Goal: Information Seeking & Learning: Learn about a topic

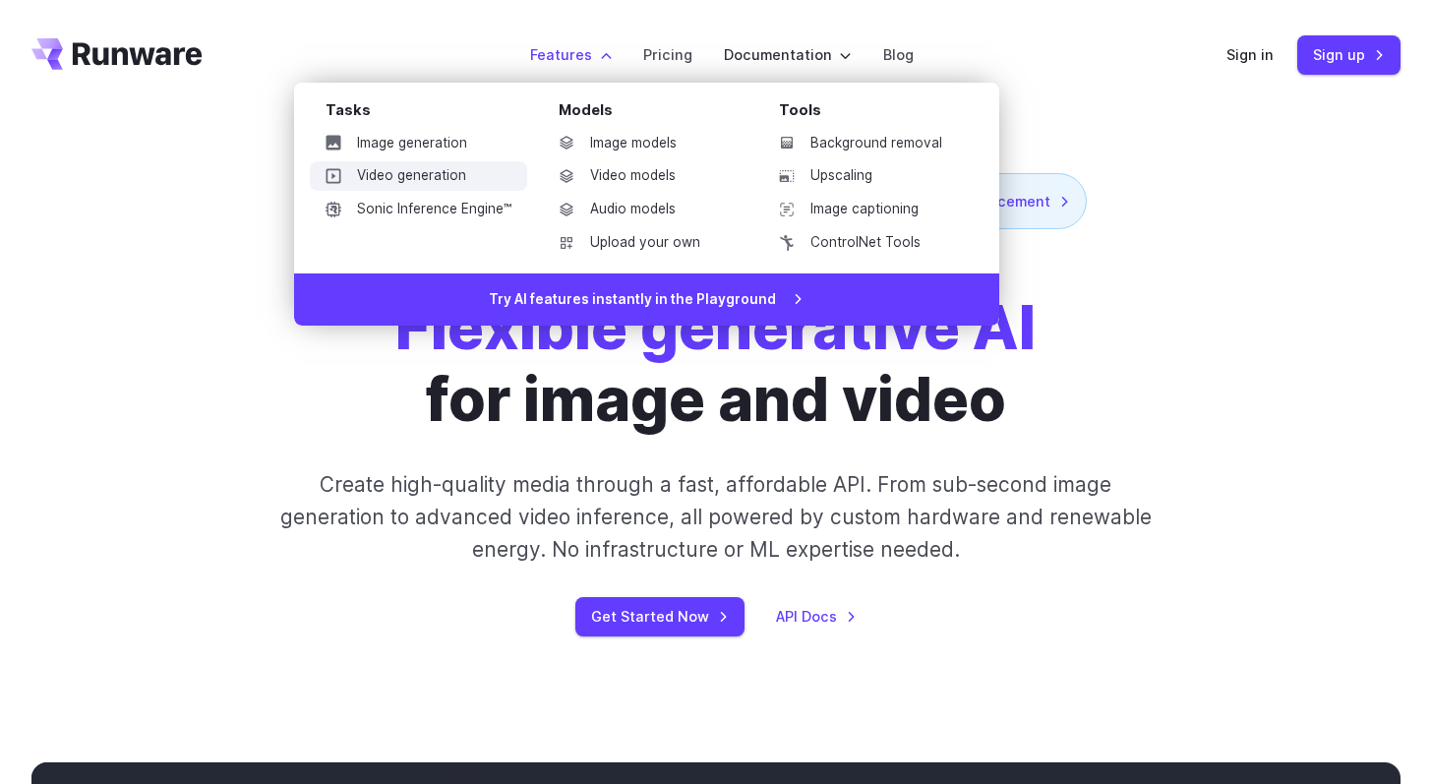
click at [414, 172] on link "Video generation" at bounding box center [418, 176] width 217 height 30
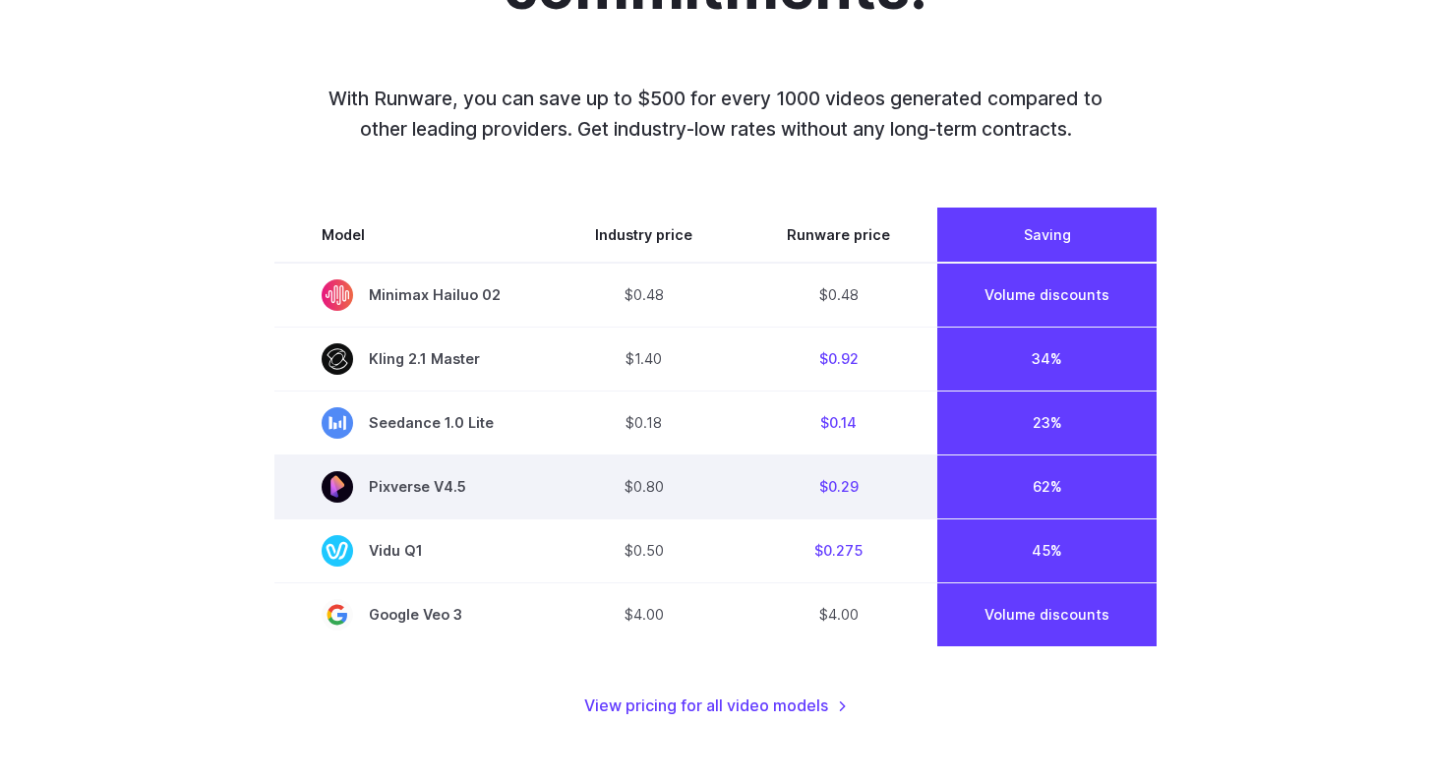
scroll to position [1383, 0]
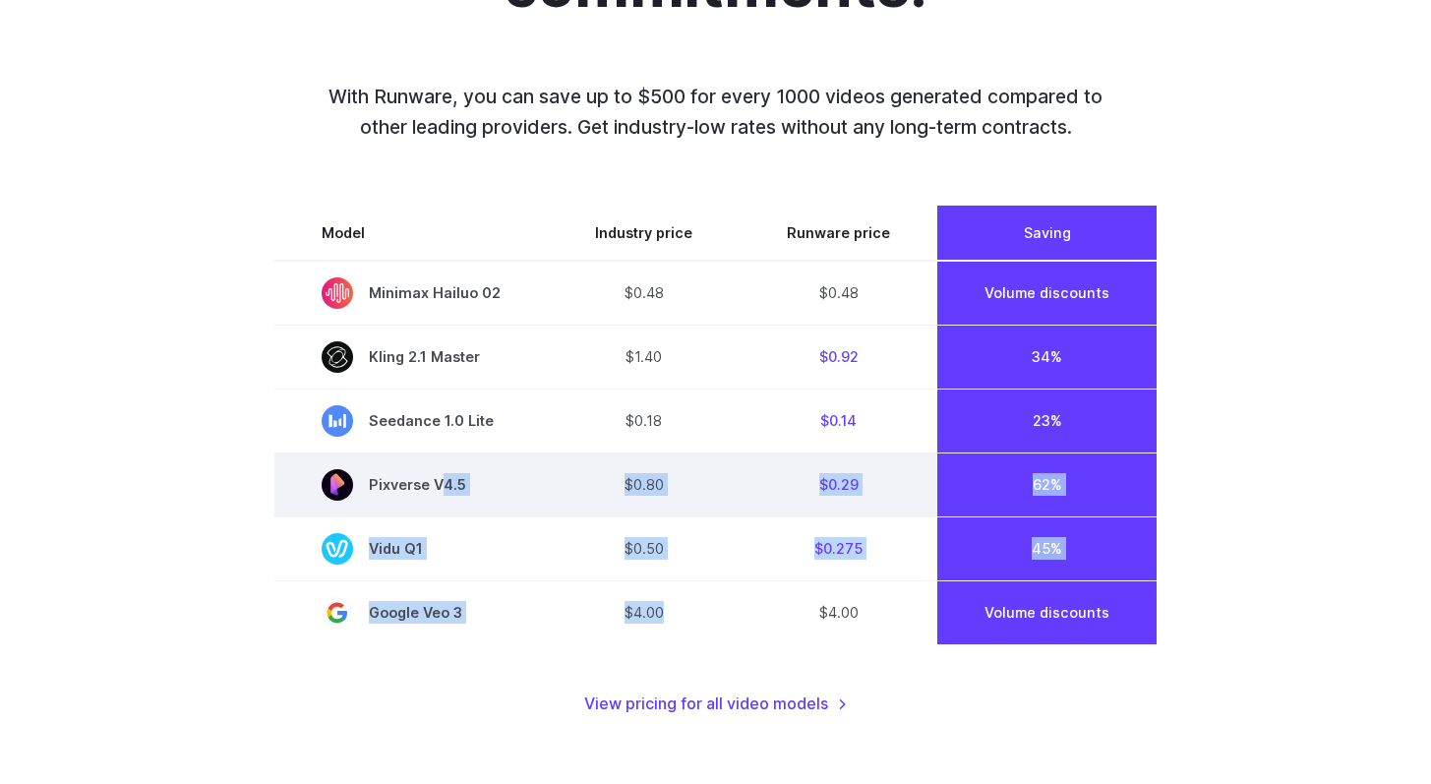
drag, startPoint x: 608, startPoint y: 643, endPoint x: 440, endPoint y: 492, distance: 226.4
click at [440, 492] on tbody "Model Industry price Runware price Saving Minimax Hailuo 02 $0.48 $0.48 Volume …" at bounding box center [715, 425] width 882 height 439
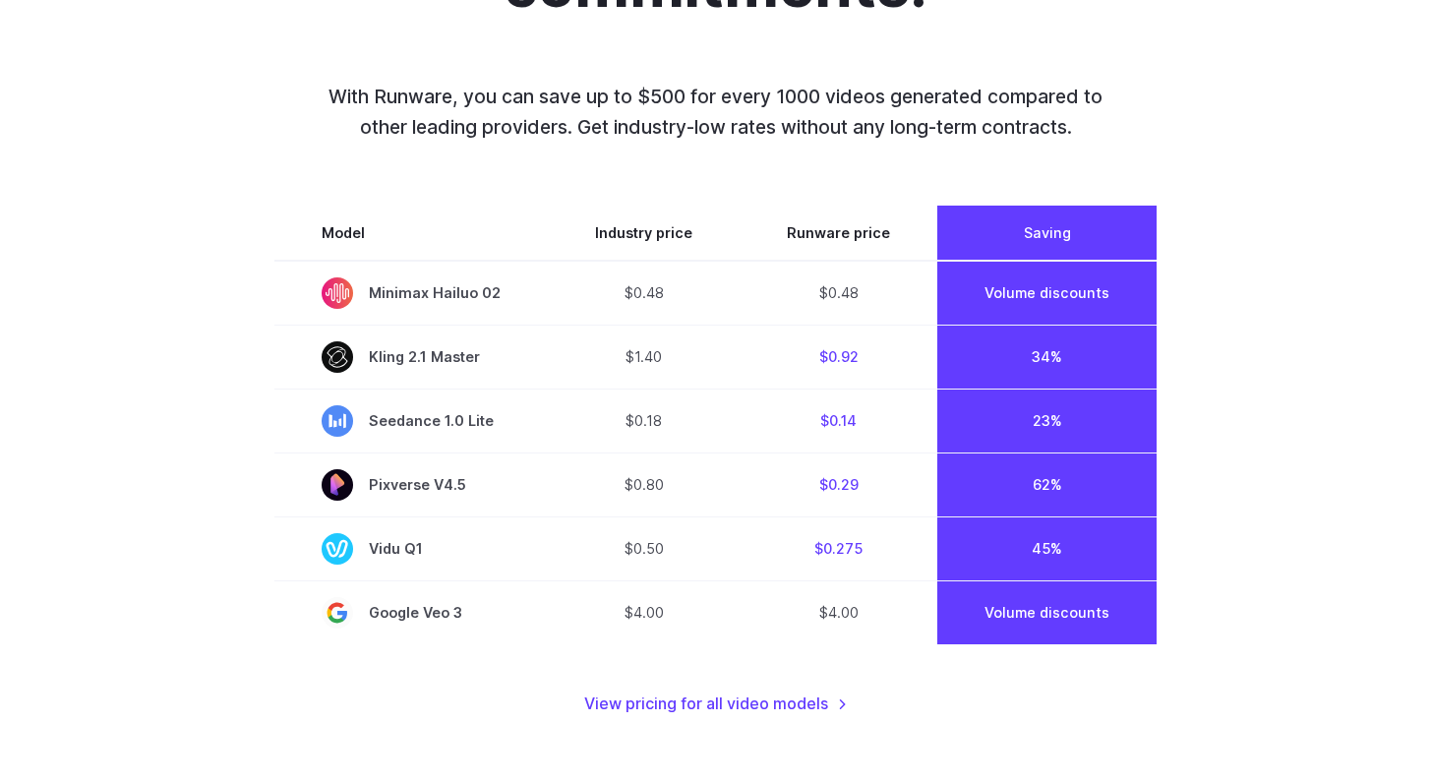
drag, startPoint x: 247, startPoint y: 538, endPoint x: 268, endPoint y: 554, distance: 26.0
click at [248, 538] on div "Top models. Best prices. No commitments. With Runware, you can save up to $500 …" at bounding box center [715, 301] width 1369 height 830
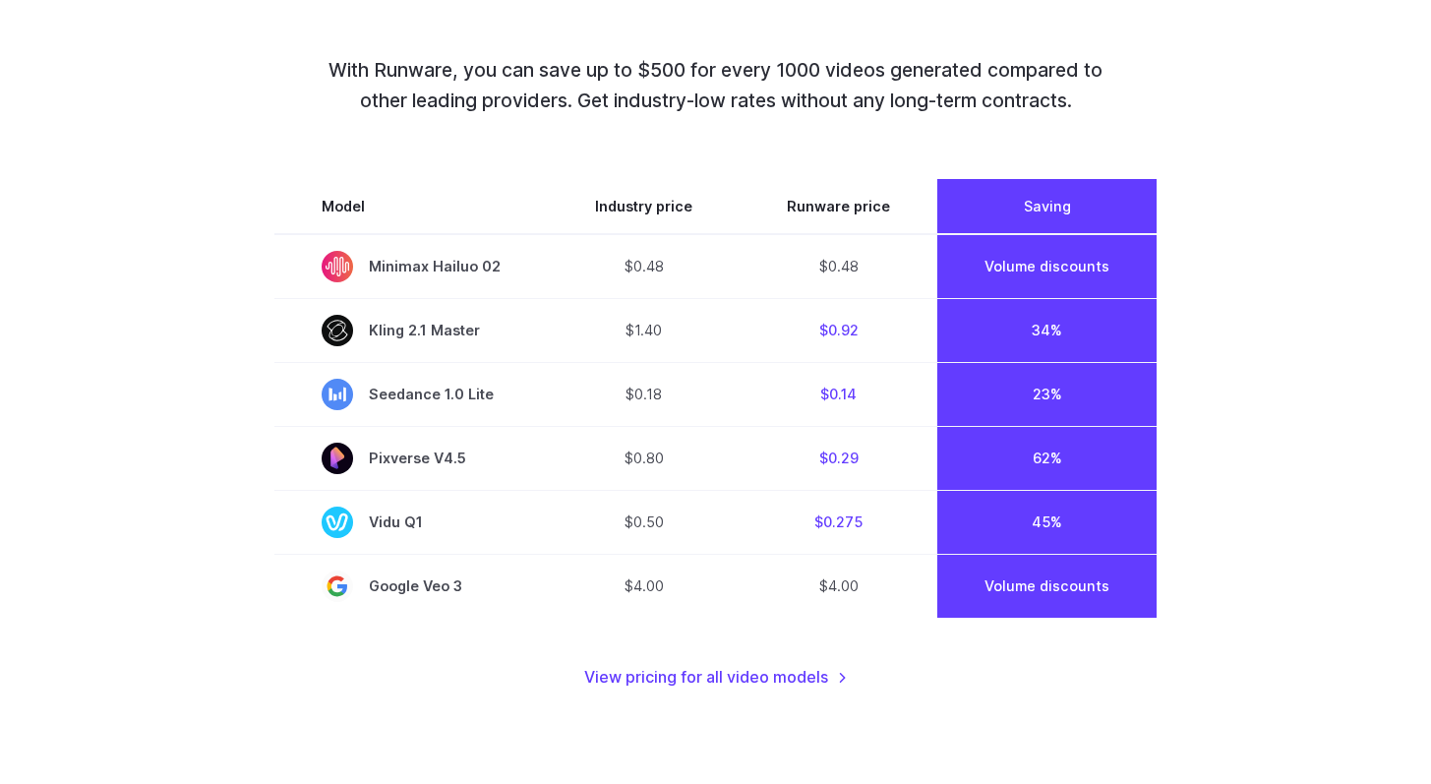
scroll to position [1411, 0]
